Goal: Communication & Community: Share content

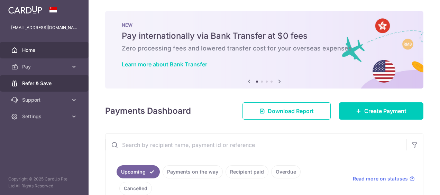
click at [59, 82] on span "Refer & Save" at bounding box center [45, 83] width 46 height 7
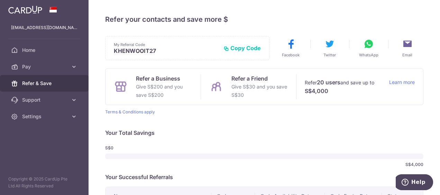
click at [240, 47] on button "Copy Code" at bounding box center [241, 48] width 37 height 7
click at [402, 46] on icon at bounding box center [407, 43] width 11 height 11
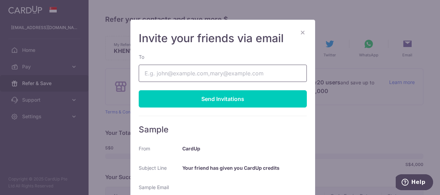
click at [225, 70] on input "To" at bounding box center [223, 73] width 168 height 17
type input "[EMAIL_ADDRESS][DOMAIN_NAME]"
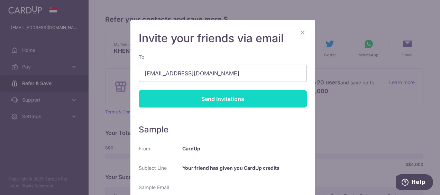
click at [218, 97] on div "Send Invitations" at bounding box center [223, 98] width 168 height 17
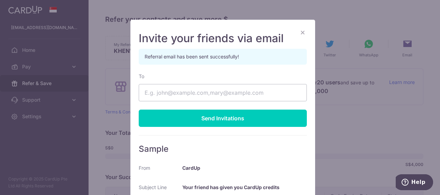
click at [392, 116] on div "× Invite your friends via email Referral email has been sent successfully! To S…" at bounding box center [220, 97] width 440 height 195
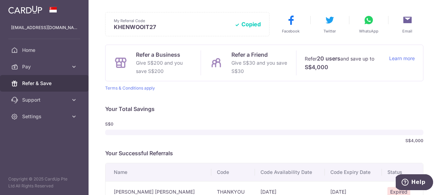
scroll to position [35, 0]
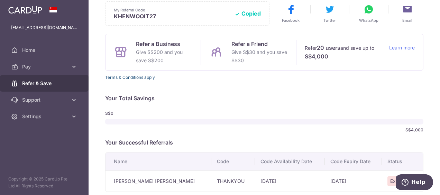
click at [143, 79] on link "Terms & Conditions apply" at bounding box center [130, 77] width 50 height 5
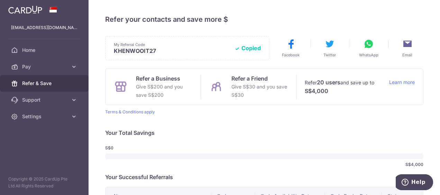
click at [404, 46] on icon at bounding box center [407, 43] width 11 height 11
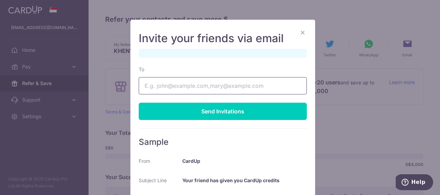
click at [209, 87] on input "To" at bounding box center [223, 85] width 168 height 17
type input "[EMAIL_ADDRESS][DOMAIN_NAME]"
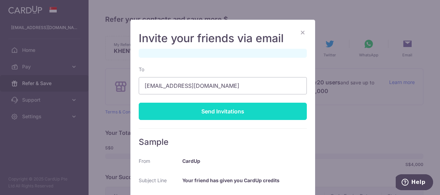
click at [198, 109] on div "Send Invitations" at bounding box center [223, 111] width 168 height 17
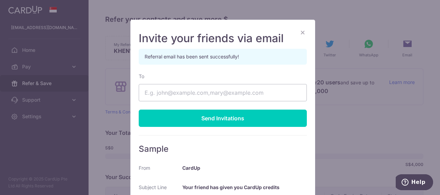
drag, startPoint x: 301, startPoint y: 33, endPoint x: 311, endPoint y: 34, distance: 10.4
click at [301, 33] on button "×" at bounding box center [302, 32] width 8 height 8
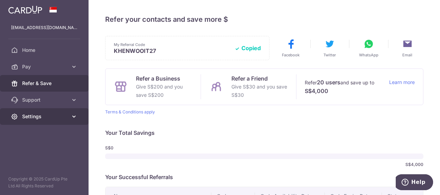
click at [72, 115] on icon at bounding box center [74, 116] width 7 height 7
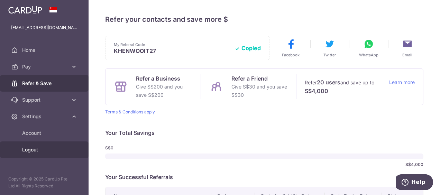
click at [58, 151] on span "Logout" at bounding box center [45, 149] width 46 height 7
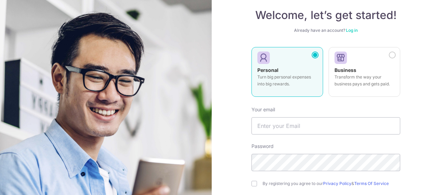
scroll to position [69, 0]
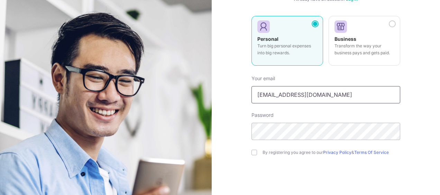
drag, startPoint x: 314, startPoint y: 94, endPoint x: 217, endPoint y: 97, distance: 96.9
click at [217, 97] on div "Welcome, let’s get started! Already have an account? Log in Personal Turn big p…" at bounding box center [326, 97] width 228 height 195
click at [363, 93] on input "tehkhenwooi1@gmail.com" at bounding box center [325, 94] width 149 height 17
drag, startPoint x: 362, startPoint y: 93, endPoint x: 181, endPoint y: 94, distance: 181.9
click at [181, 94] on section "Welcome, let’s get started! Already have an account? Log in Personal Turn big p…" at bounding box center [220, 97] width 440 height 195
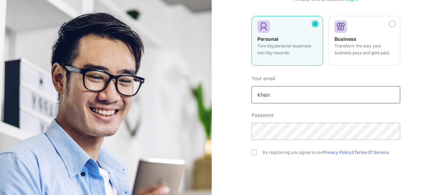
type input "[EMAIL_ADDRESS][DOMAIN_NAME]"
click at [224, 126] on div "Welcome, let’s get started! Already have an account? Log in Personal Turn big p…" at bounding box center [326, 97] width 228 height 195
click at [251, 153] on input "checkbox" at bounding box center [254, 153] width 6 height 6
checkbox input "true"
click at [233, 150] on div "Welcome, let’s get started! Already have an account? Log in Personal Turn big p…" at bounding box center [326, 97] width 228 height 195
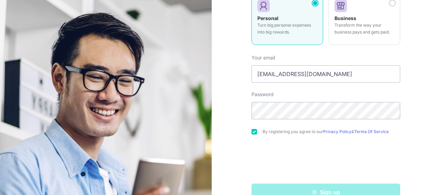
scroll to position [104, 0]
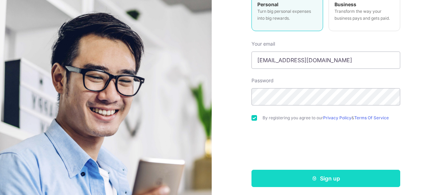
click at [298, 174] on button "Sign up" at bounding box center [325, 178] width 149 height 17
